Goal: Information Seeking & Learning: Learn about a topic

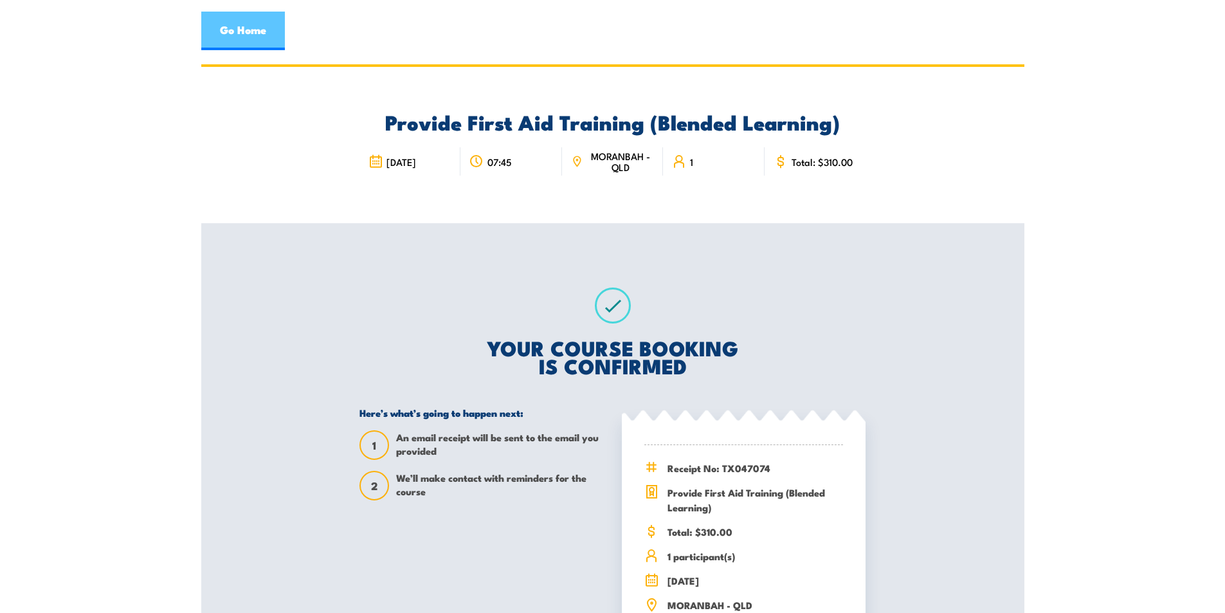
click at [246, 21] on link "Go Home" at bounding box center [243, 31] width 84 height 39
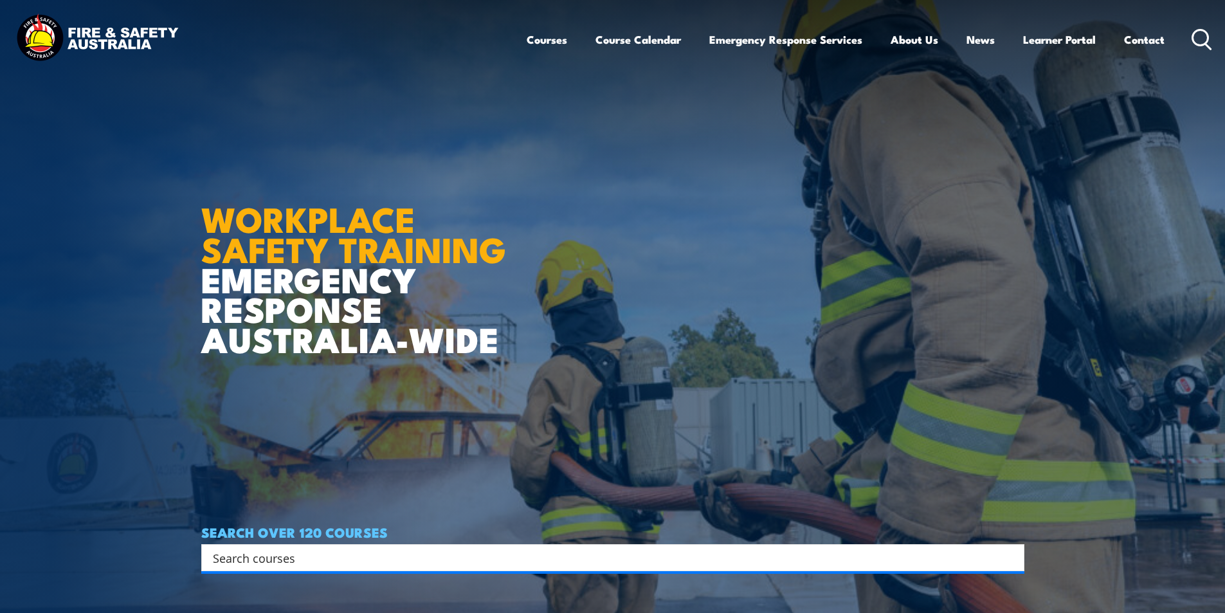
click at [271, 561] on input "Search input" at bounding box center [604, 557] width 783 height 19
type input "aims"
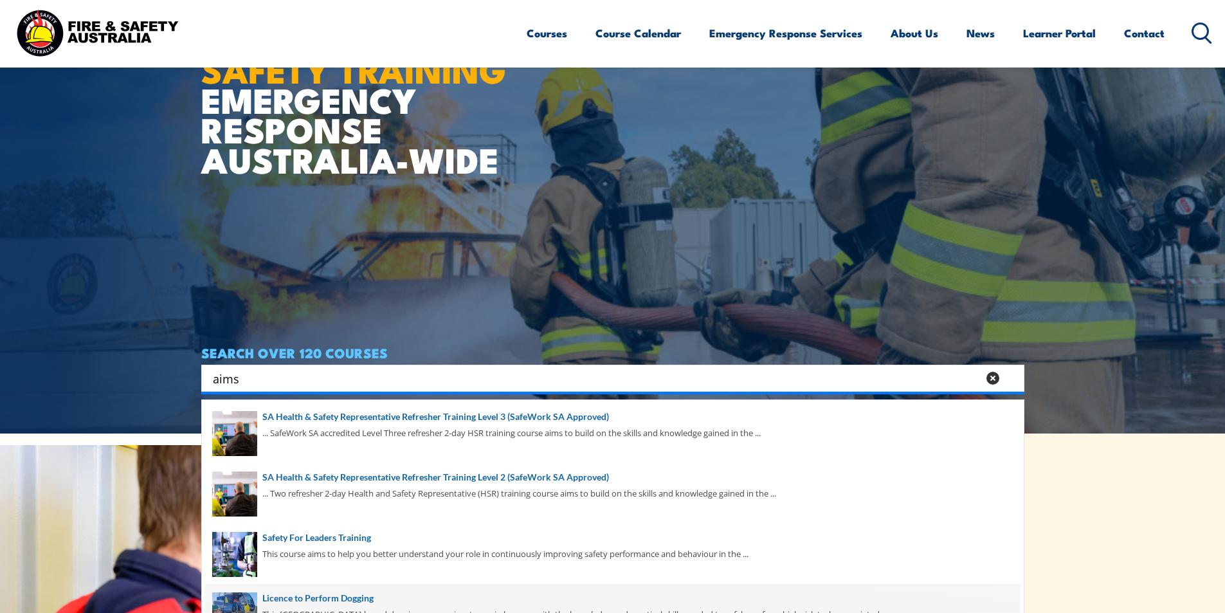
scroll to position [257, 0]
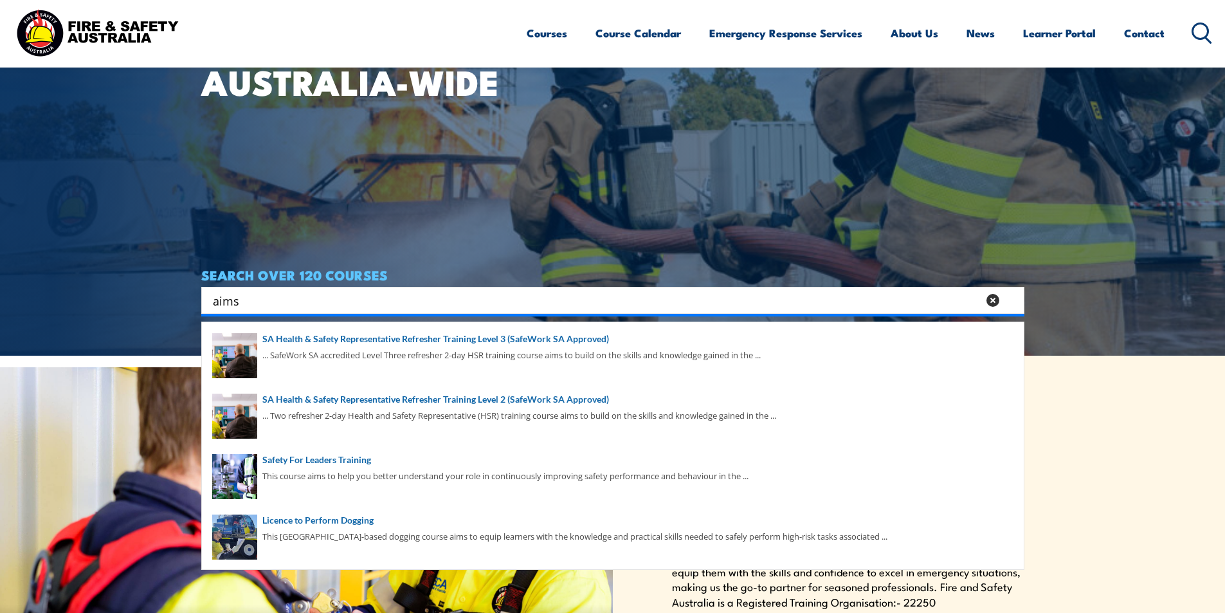
drag, startPoint x: 247, startPoint y: 303, endPoint x: 141, endPoint y: 298, distance: 106.3
click at [141, 298] on section "WORKPLACE SAFETY TRAINING EMERGENCY RESPONSE AUSTRALIA-WIDE SEARCH OVER 120 COU…" at bounding box center [612, 49] width 1225 height 613
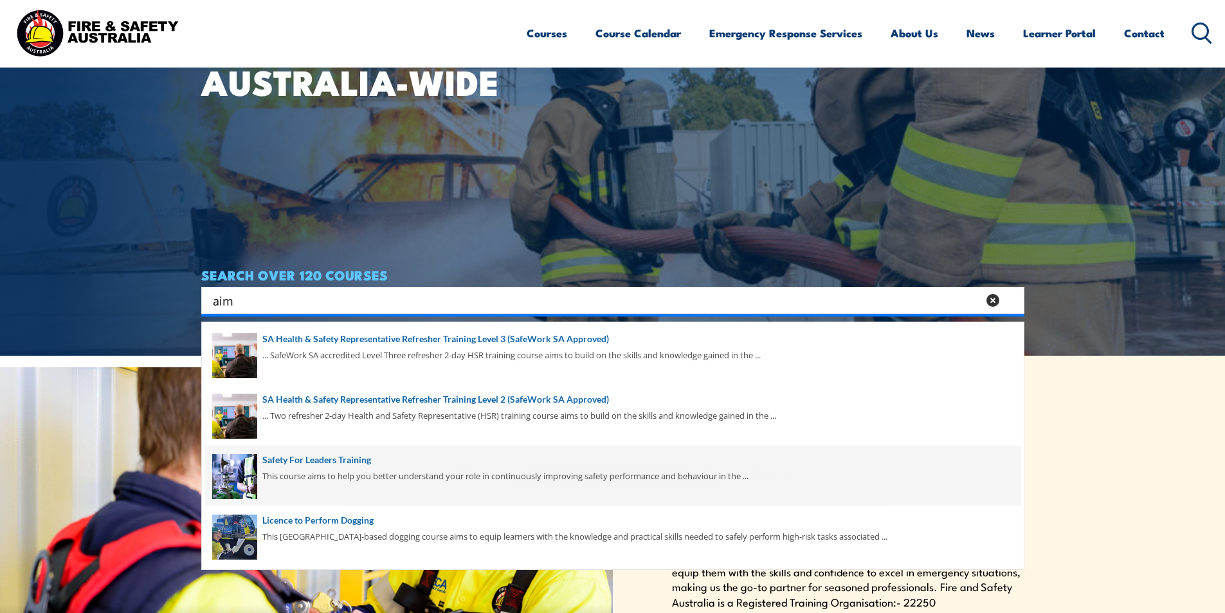
scroll to position [386, 0]
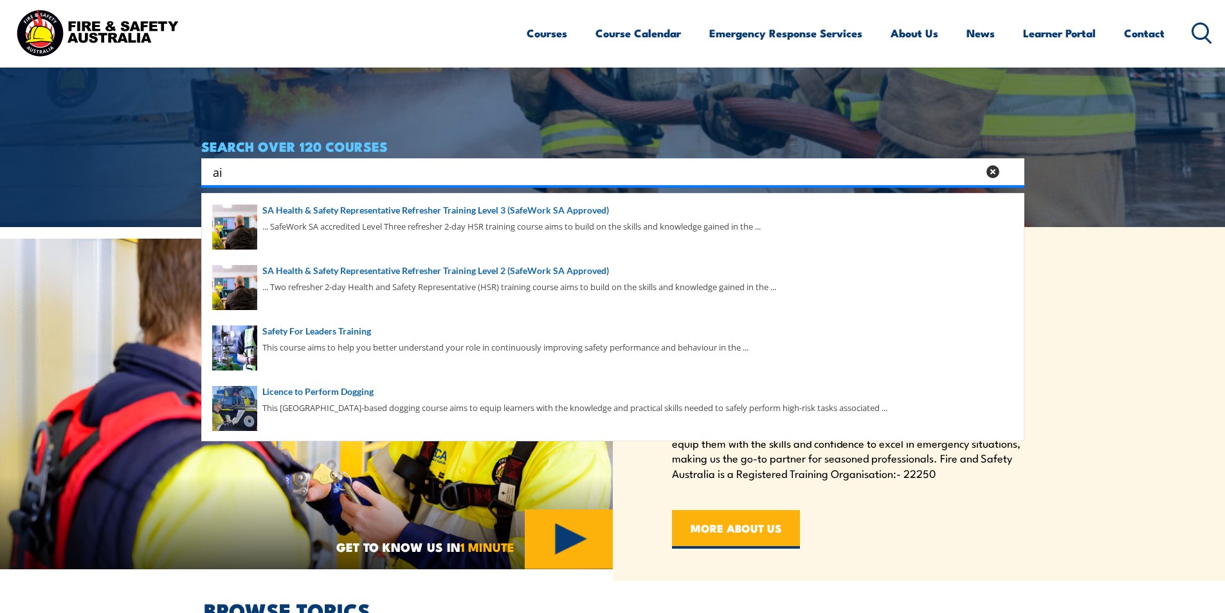
type input "a"
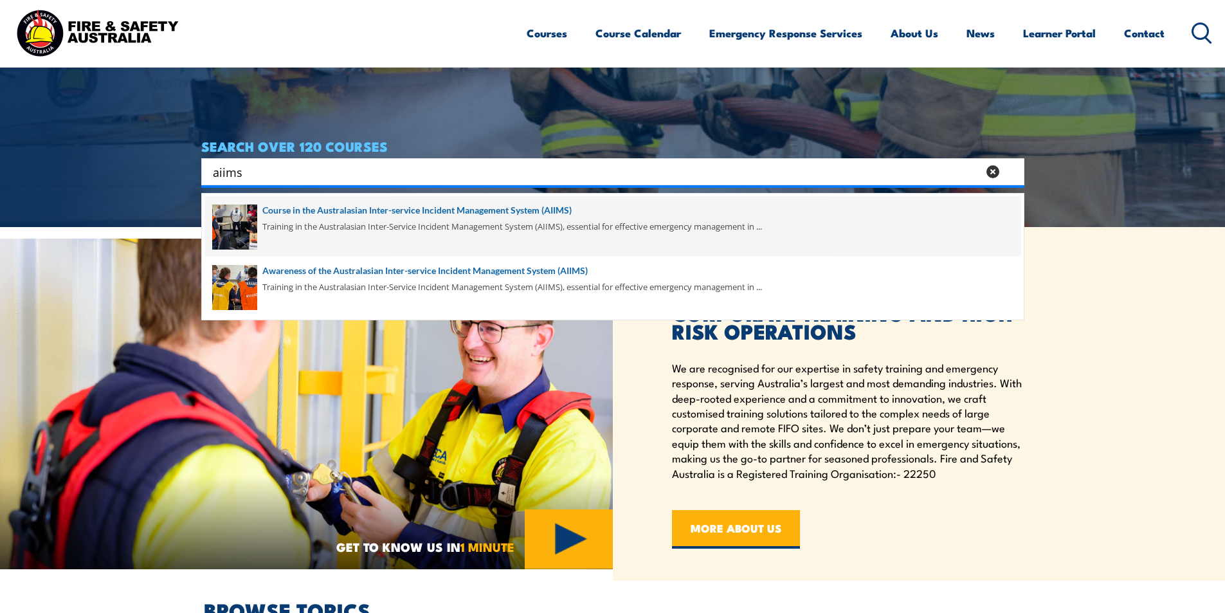
type input "aiims"
click at [481, 208] on span at bounding box center [613, 226] width 816 height 60
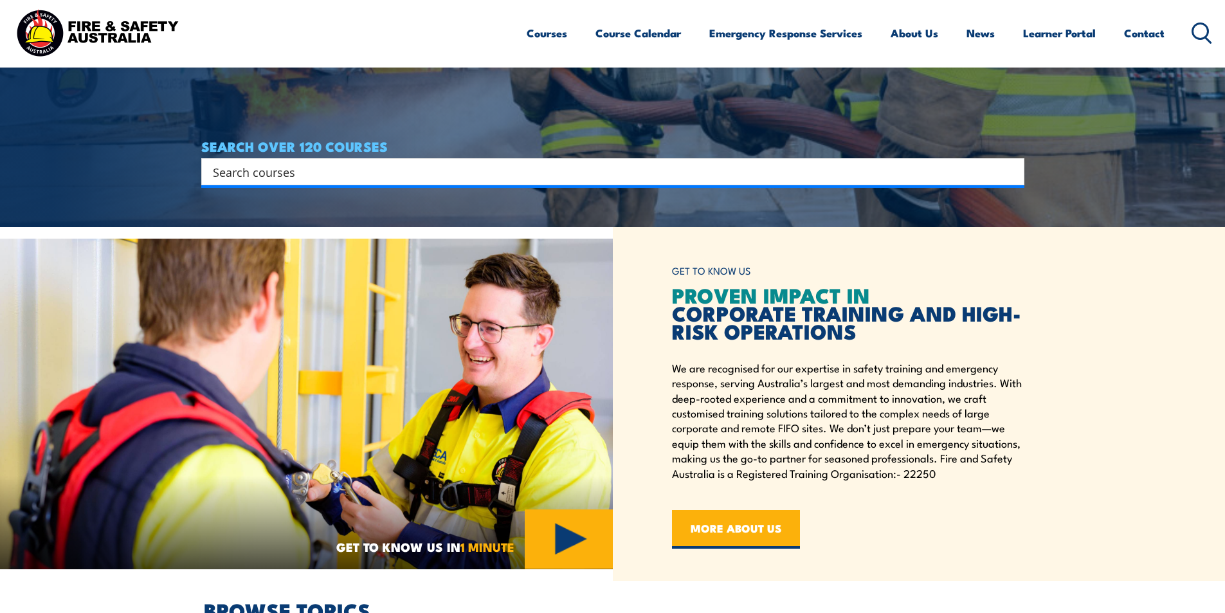
click at [313, 173] on input "Search input" at bounding box center [604, 171] width 783 height 19
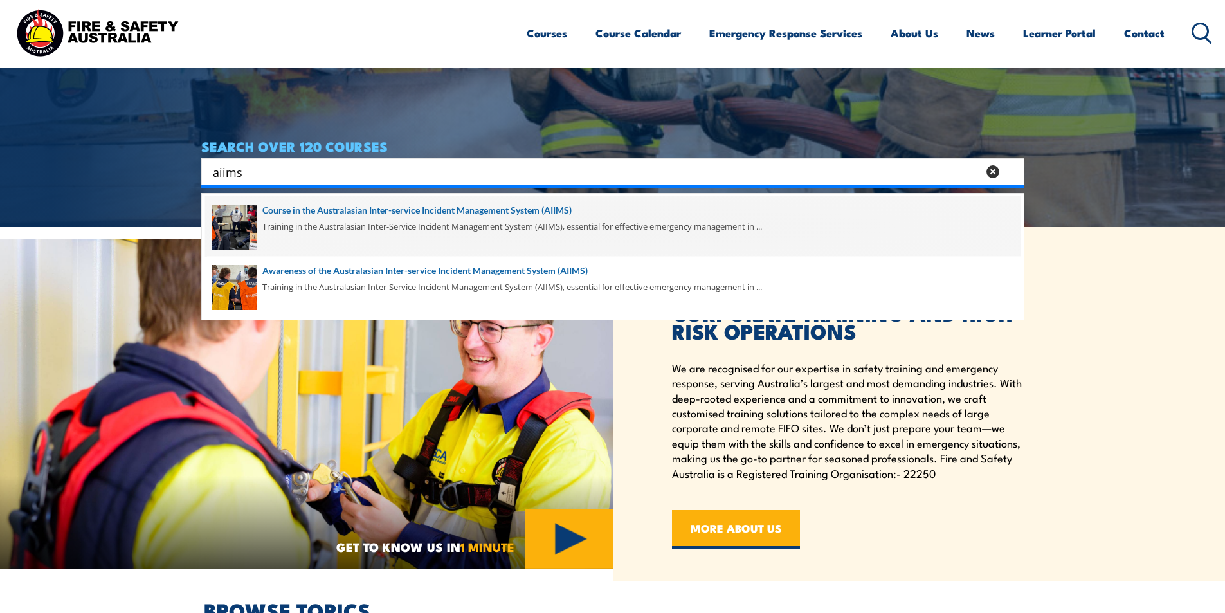
type input "aiims"
click at [407, 210] on span at bounding box center [613, 226] width 816 height 60
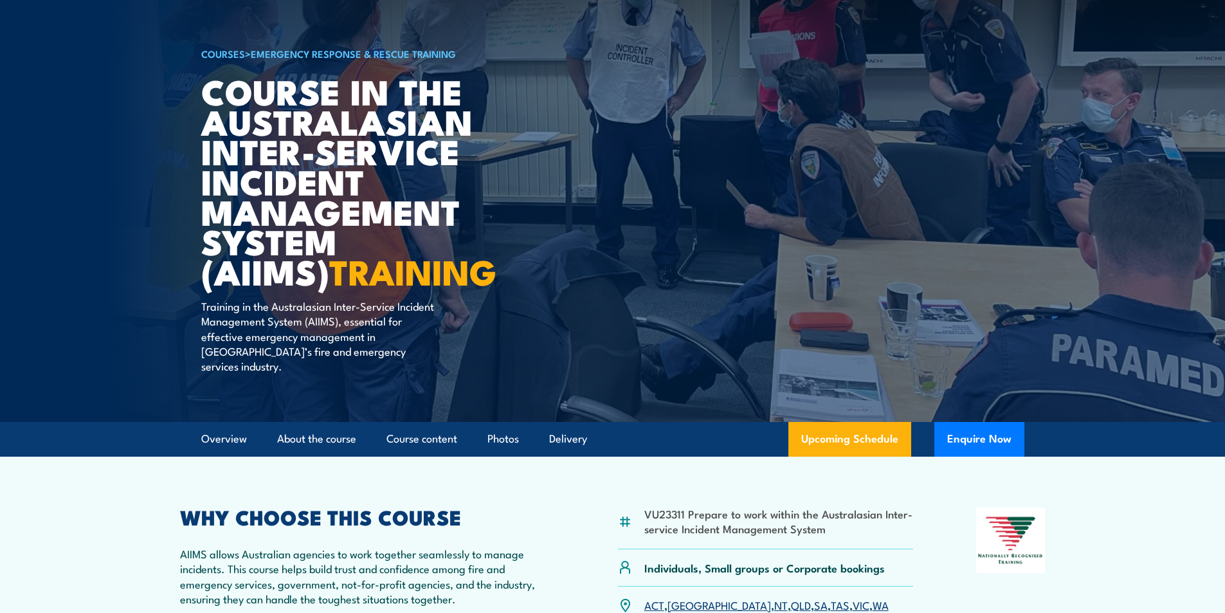
scroll to position [193, 0]
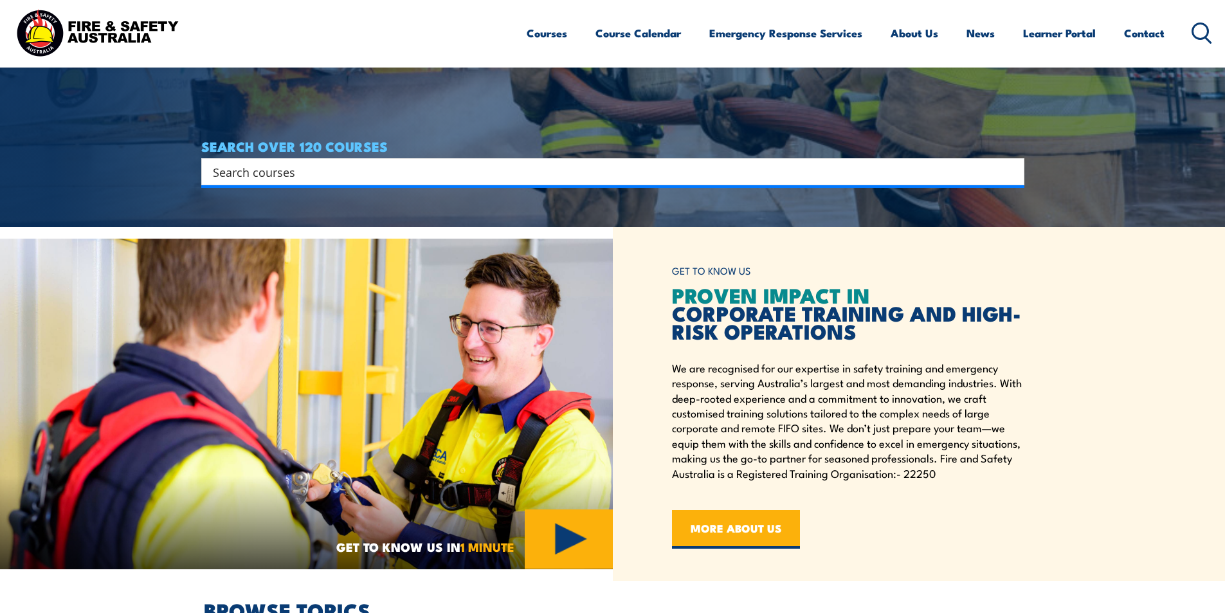
click at [334, 169] on input "Search input" at bounding box center [604, 171] width 783 height 19
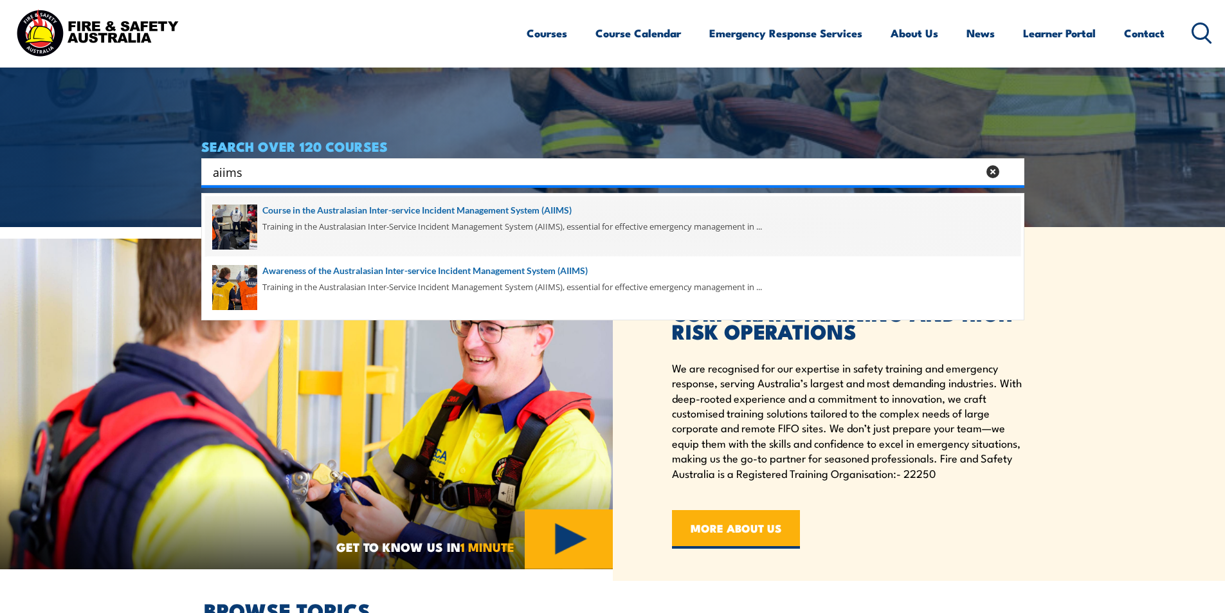
type input "aiims"
click at [410, 214] on span at bounding box center [613, 226] width 816 height 60
click at [475, 207] on span at bounding box center [613, 226] width 816 height 60
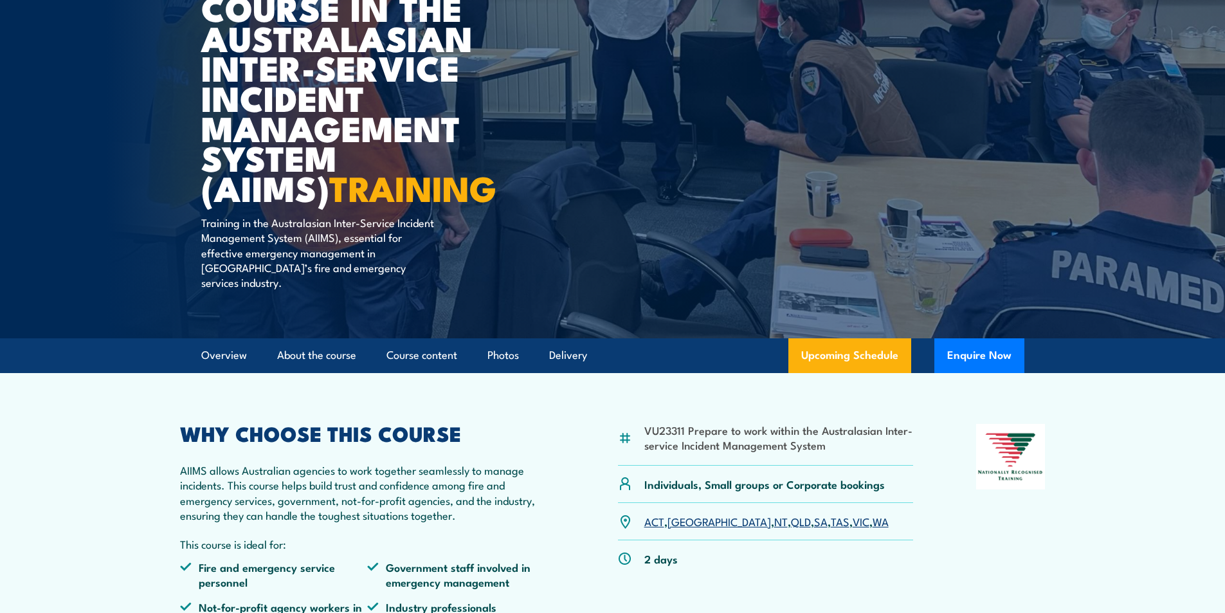
scroll to position [386, 0]
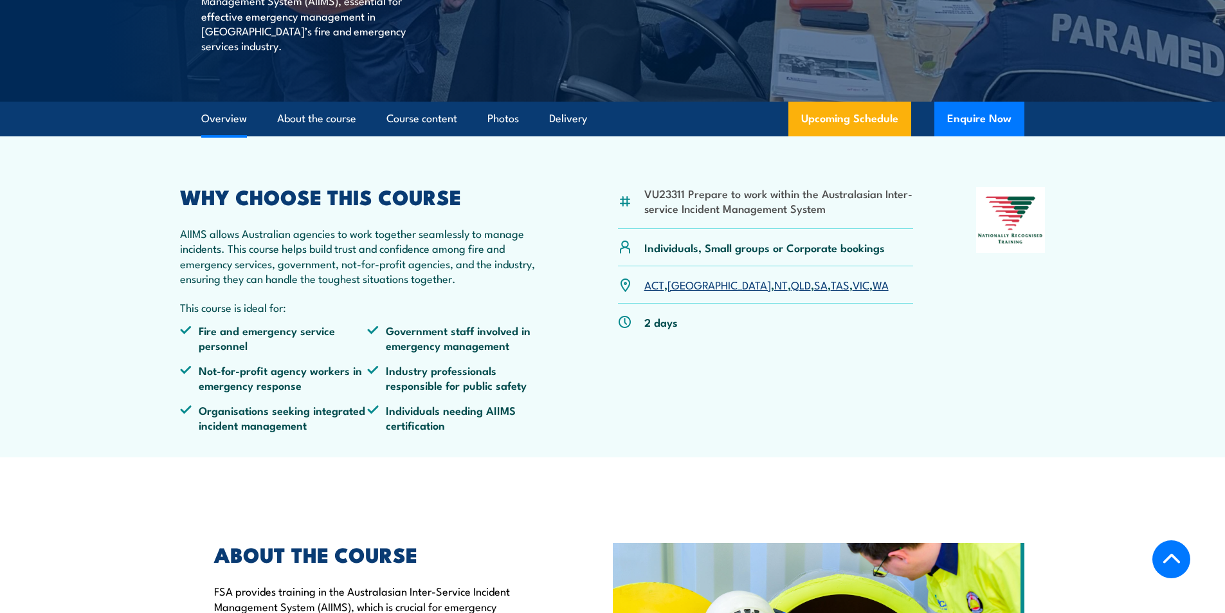
click at [873, 277] on link "WA" at bounding box center [881, 284] width 16 height 15
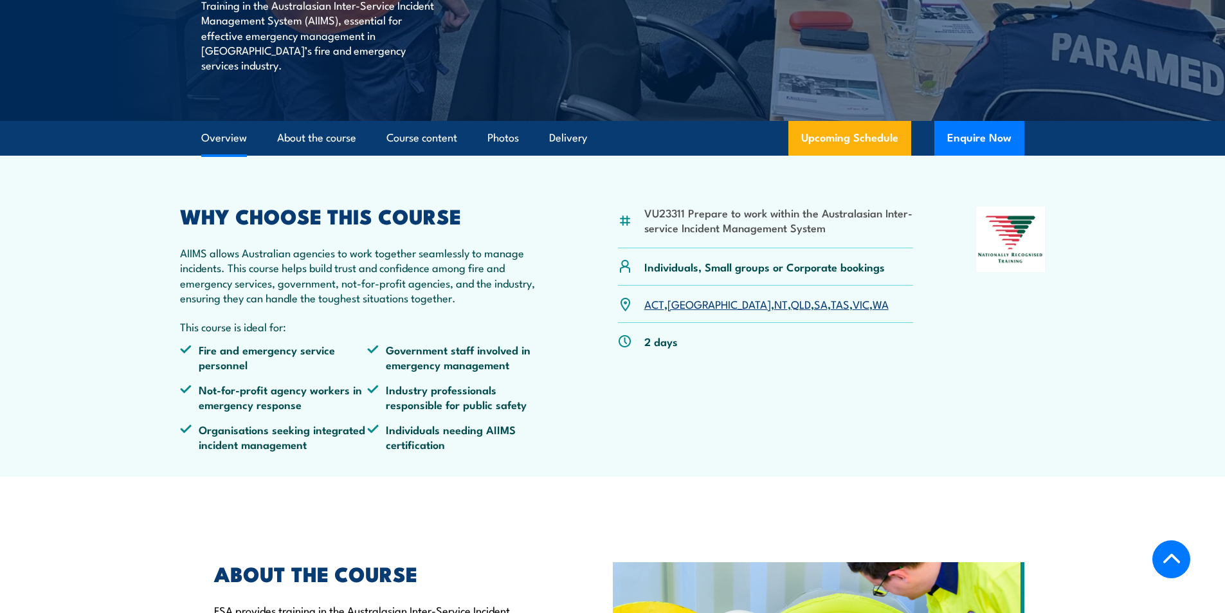
scroll to position [344, 0]
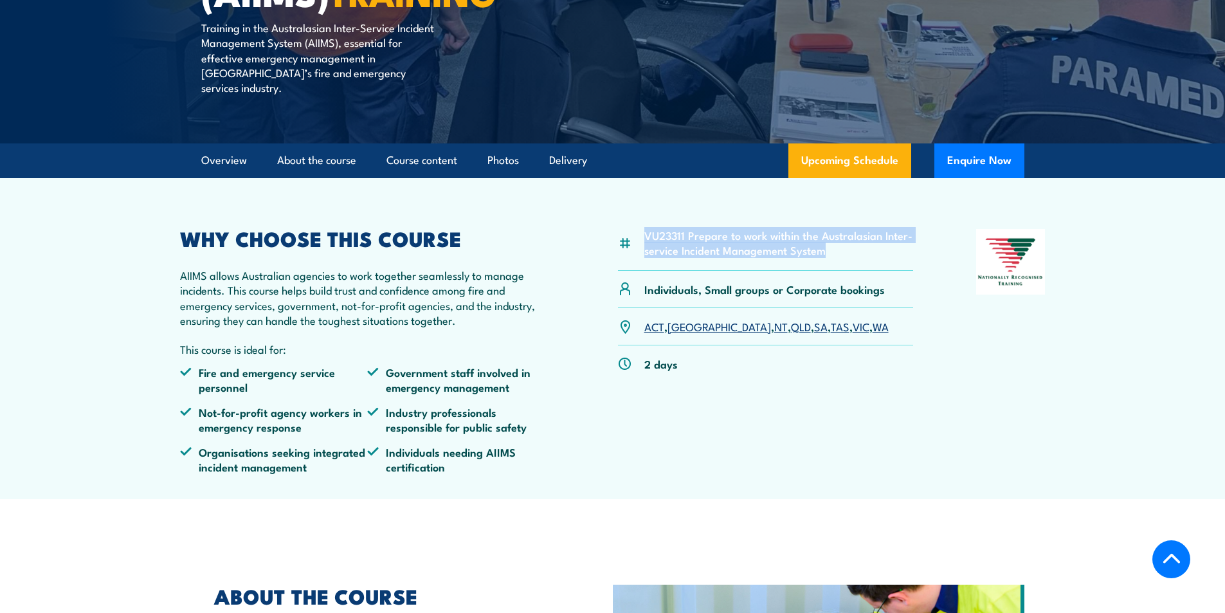
drag, startPoint x: 646, startPoint y: 218, endPoint x: 843, endPoint y: 244, distance: 199.1
click at [843, 244] on div "VU23311 Prepare to work within the Australasian Inter-service Incident Manageme…" at bounding box center [766, 250] width 296 height 42
copy li "VU23311 Prepare to work within the Australasian Inter-service Incident Manageme…"
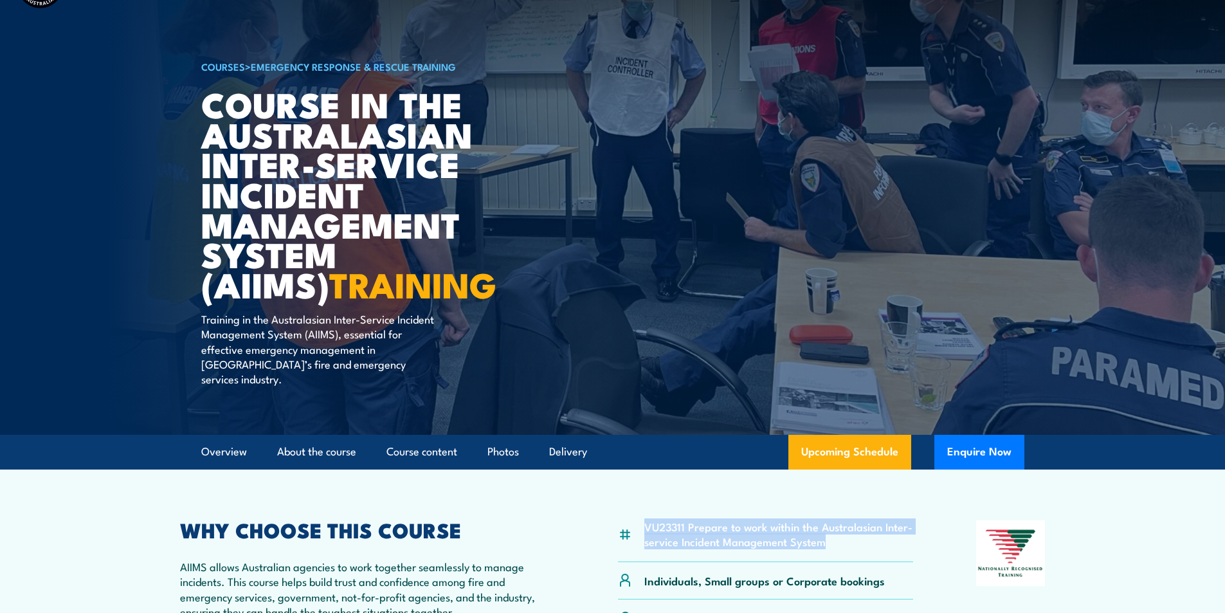
scroll to position [0, 0]
